Goal: Task Accomplishment & Management: Complete application form

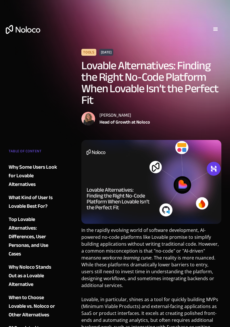
click at [214, 30] on div "menu" at bounding box center [215, 29] width 7 height 7
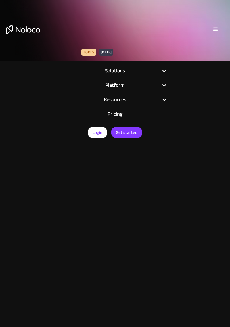
click at [98, 137] on link "Login" at bounding box center [97, 132] width 19 height 11
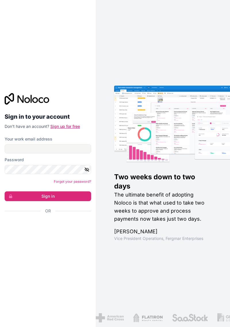
click at [58, 129] on link "Sign up for free" at bounding box center [65, 126] width 30 height 5
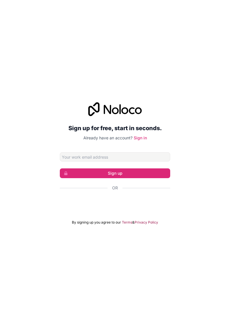
type input "[EMAIL_ADDRESS][DOMAIN_NAME]"
click at [158, 178] on button "Sign up" at bounding box center [115, 173] width 110 height 10
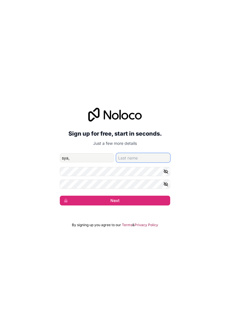
click at [153, 162] on input "family-name" at bounding box center [143, 157] width 54 height 9
click at [107, 162] on input "sya," at bounding box center [87, 157] width 54 height 9
type input "[PERSON_NAME]"
click at [152, 162] on input "mohan" at bounding box center [143, 157] width 54 height 9
type input "m"
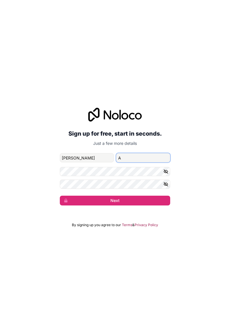
type input "Anantam"
click at [64, 162] on input "[PERSON_NAME]" at bounding box center [87, 157] width 54 height 9
type input "[PERSON_NAME]"
click at [169, 176] on button "button" at bounding box center [166, 171] width 7 height 9
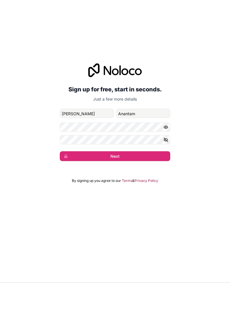
click at [151, 206] on button "Next" at bounding box center [115, 201] width 110 height 10
